Goal: Task Accomplishment & Management: Manage account settings

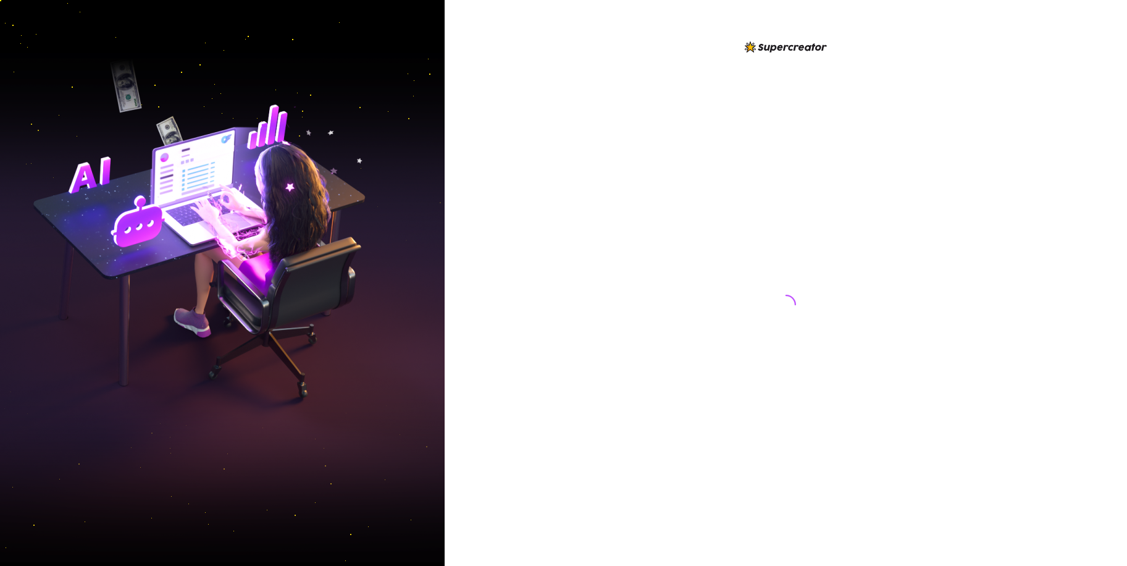
click at [1105, 526] on div at bounding box center [786, 283] width 682 height 566
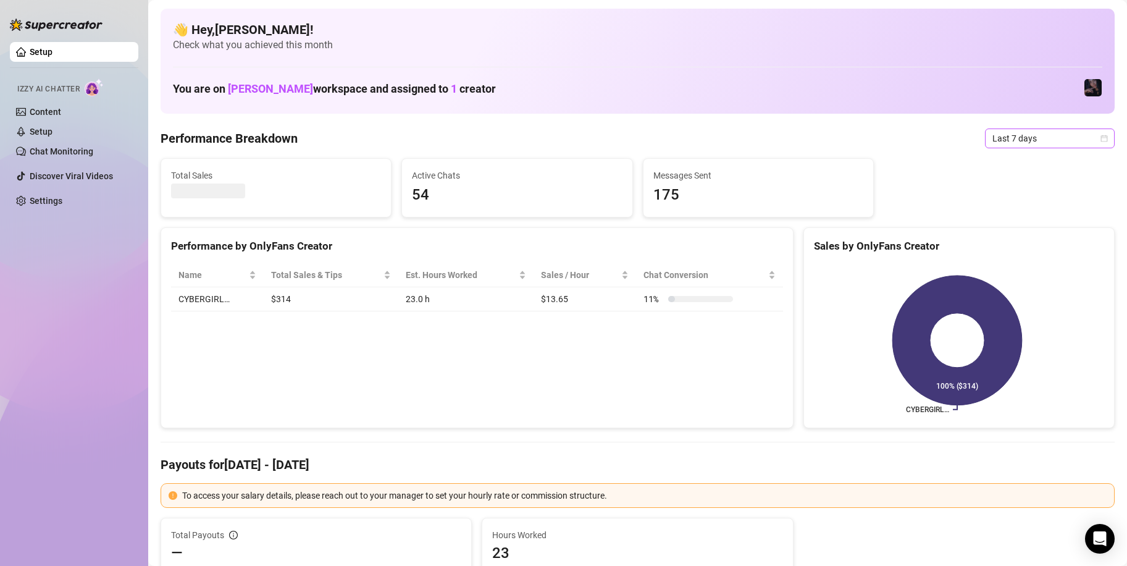
click at [1028, 138] on span "Last 7 days" at bounding box center [1049, 138] width 115 height 19
click at [1027, 230] on div "Last 90 days" at bounding box center [1039, 222] width 125 height 20
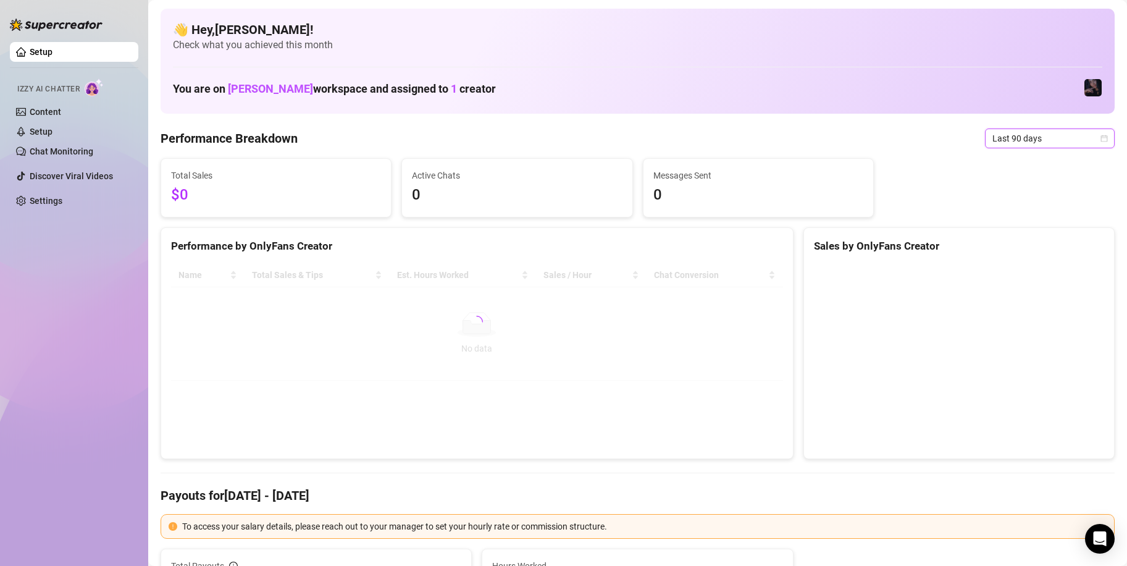
click at [1022, 141] on span "Last 90 days" at bounding box center [1049, 138] width 115 height 19
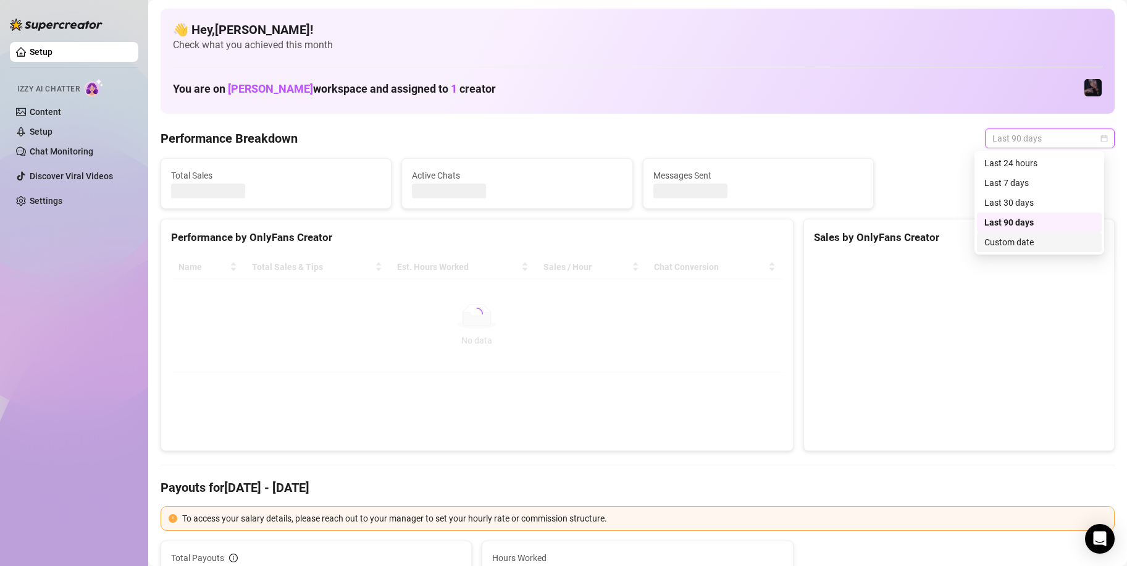
click at [1025, 249] on div "Custom date" at bounding box center [1039, 242] width 125 height 20
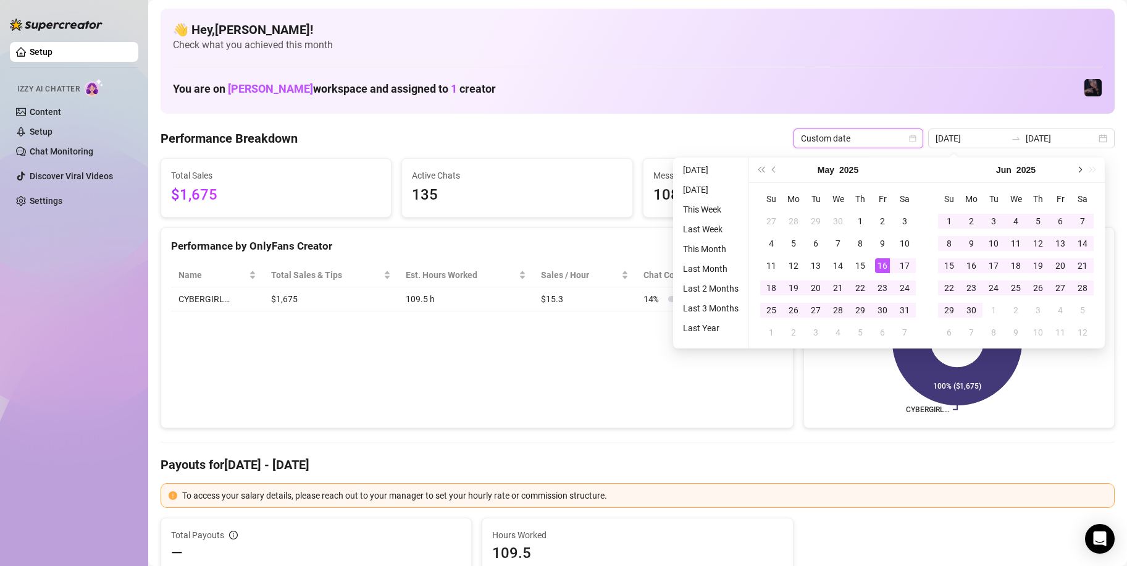
click at [1079, 167] on span "Next month (PageDown)" at bounding box center [1079, 170] width 6 height 6
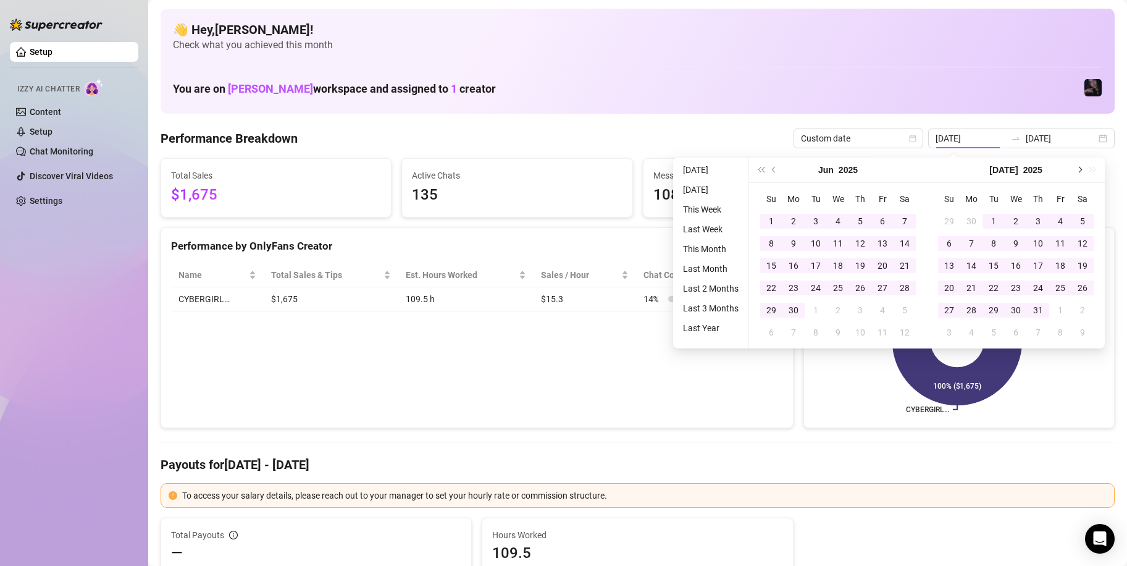
click at [1079, 167] on span "Next month (PageDown)" at bounding box center [1079, 170] width 6 height 6
type input "[DATE]"
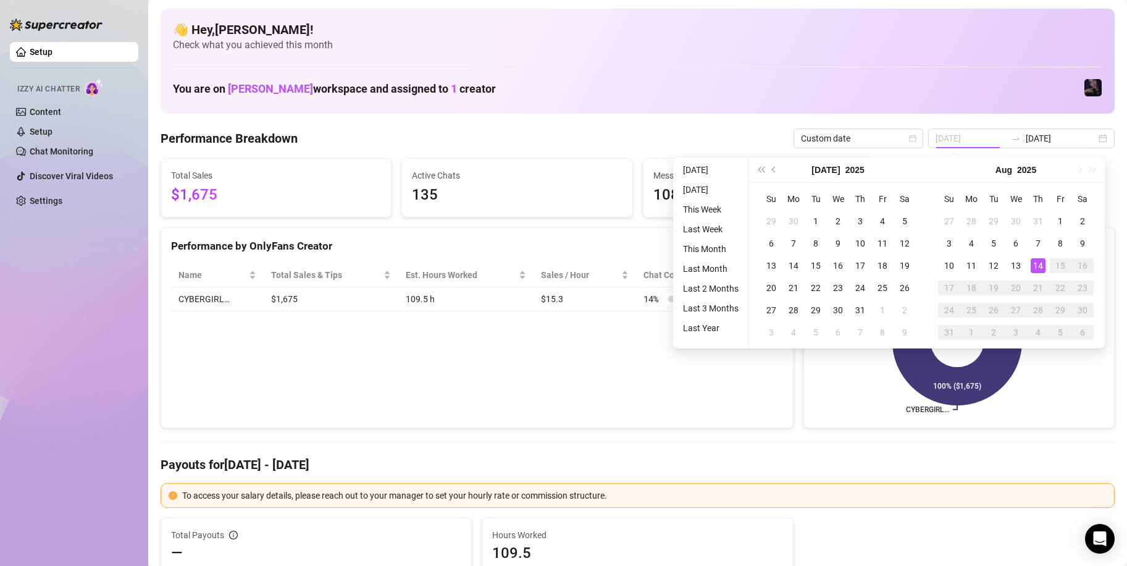
click at [1037, 270] on div "14" at bounding box center [1038, 265] width 15 height 15
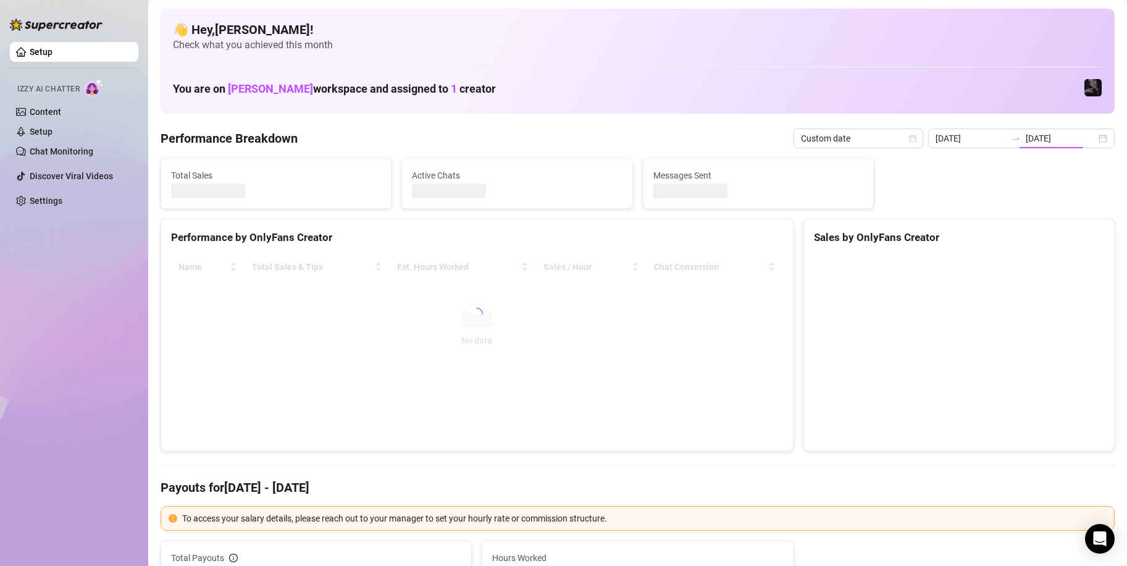
type input "[DATE]"
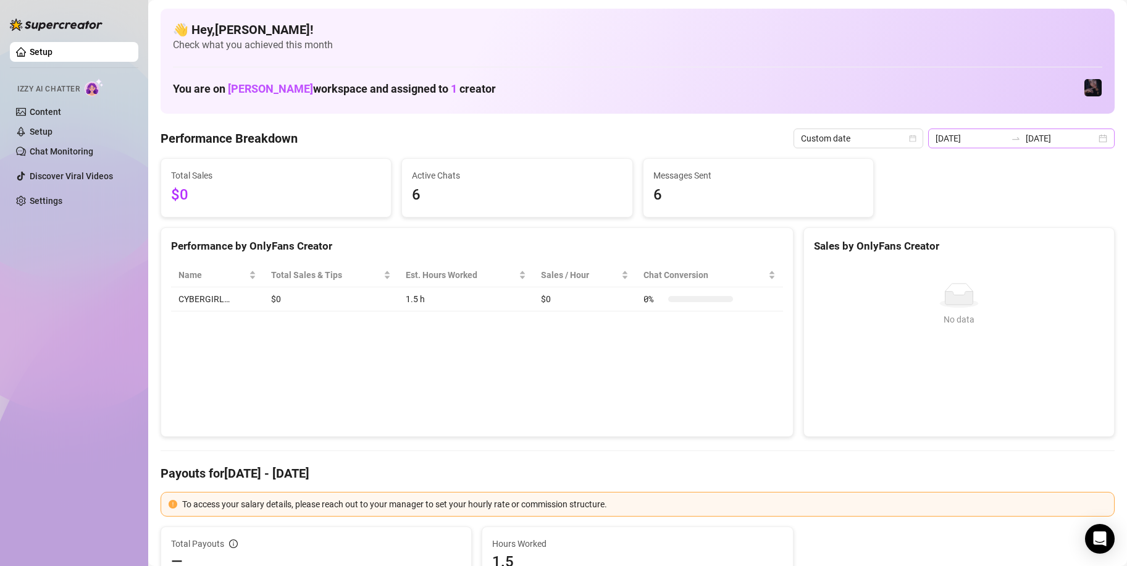
click at [1006, 147] on div "[DATE] [DATE]" at bounding box center [1021, 138] width 187 height 20
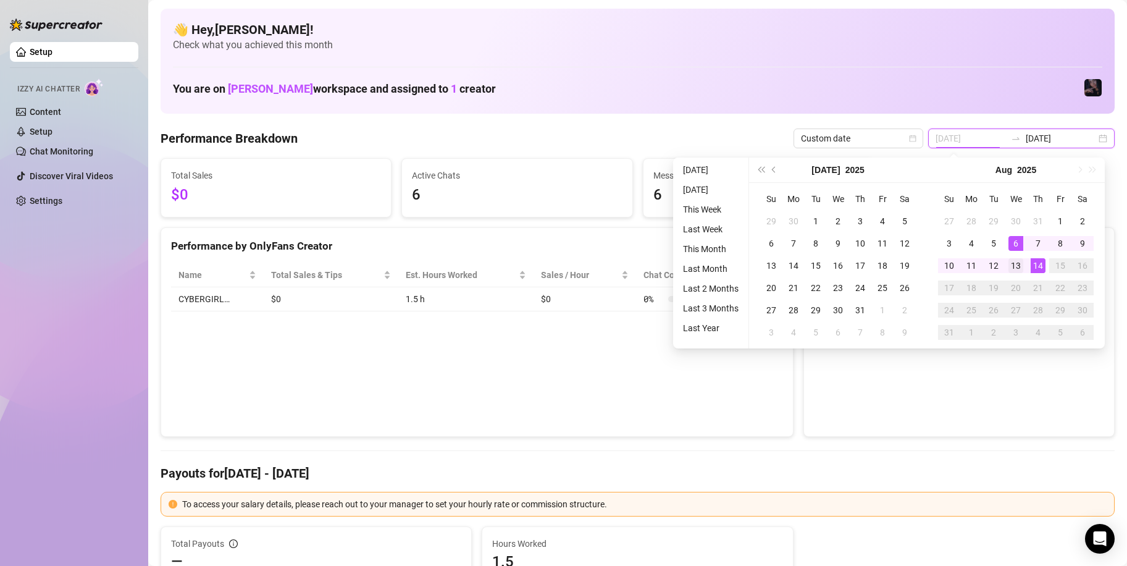
type input "[DATE]"
click at [1019, 267] on div "13" at bounding box center [1016, 265] width 15 height 15
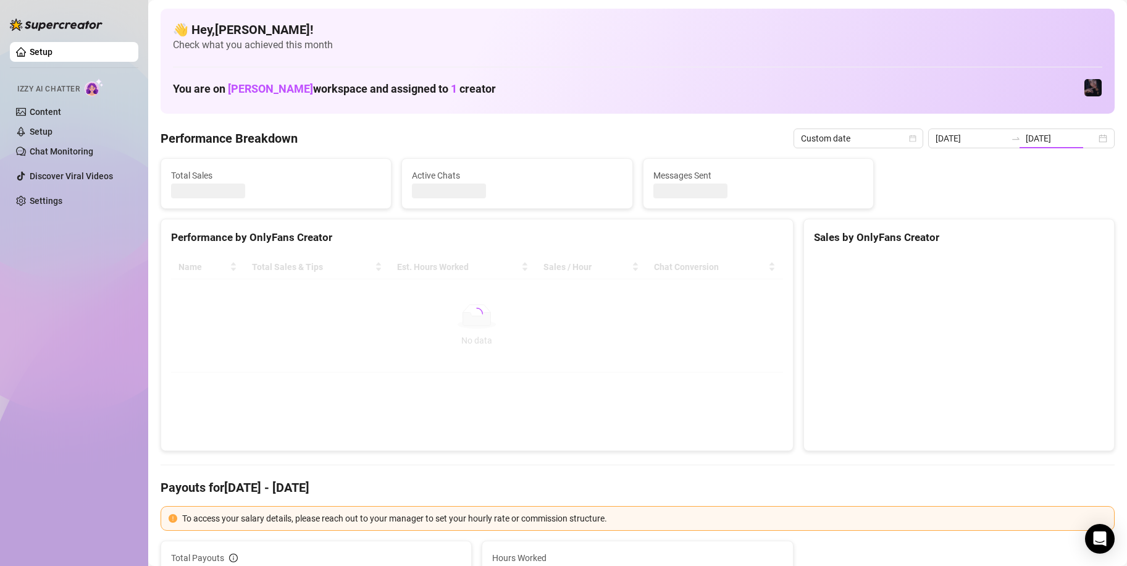
type input "[DATE]"
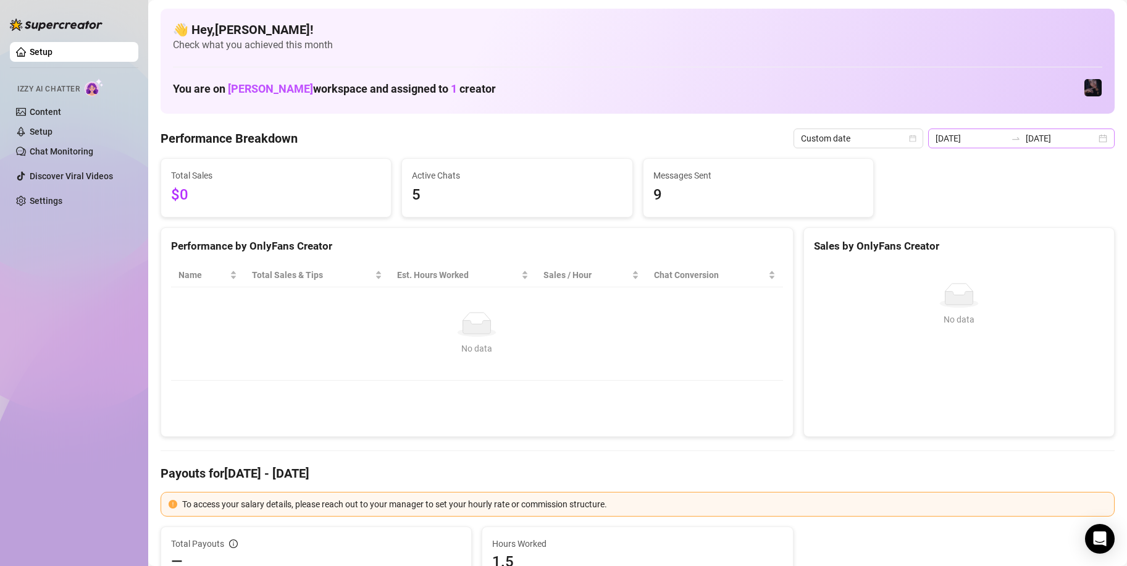
click at [1020, 143] on div at bounding box center [1016, 138] width 20 height 10
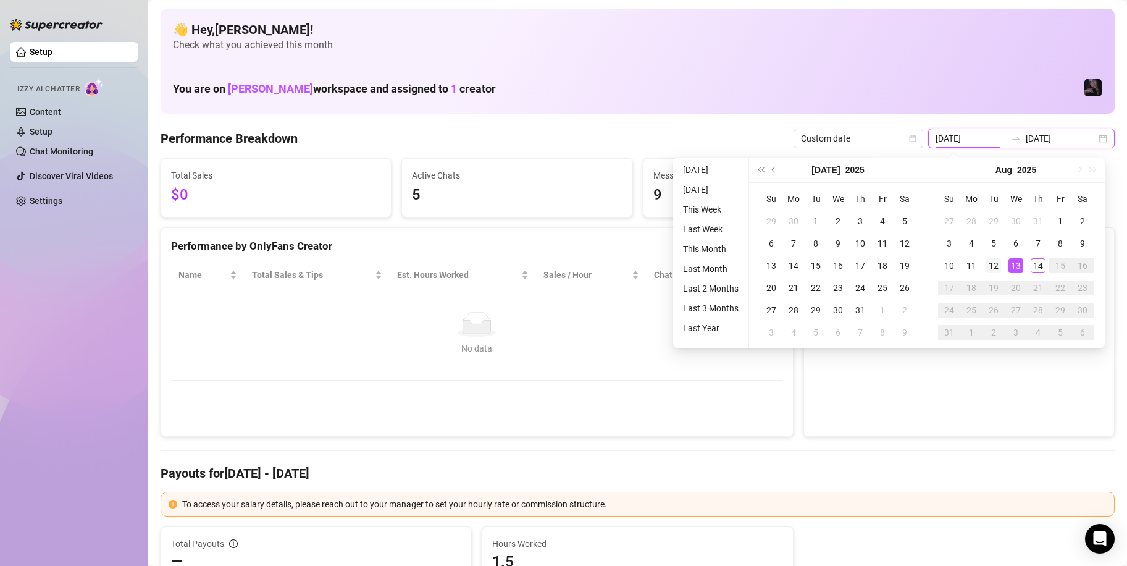
type input "[DATE]"
click at [996, 269] on div "12" at bounding box center [993, 265] width 15 height 15
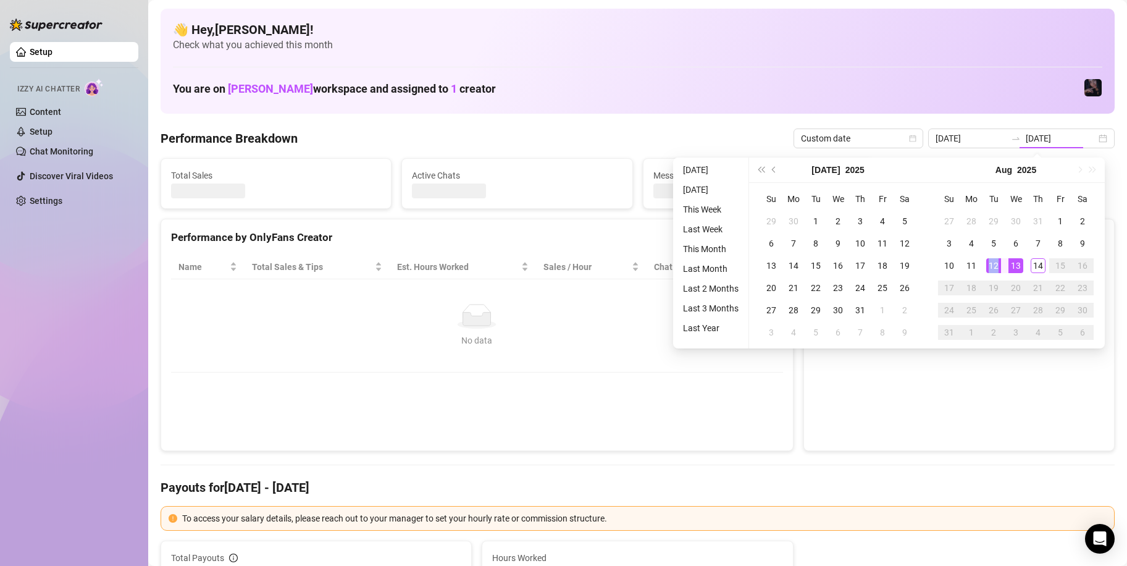
type input "[DATE]"
